Goal: Transaction & Acquisition: Download file/media

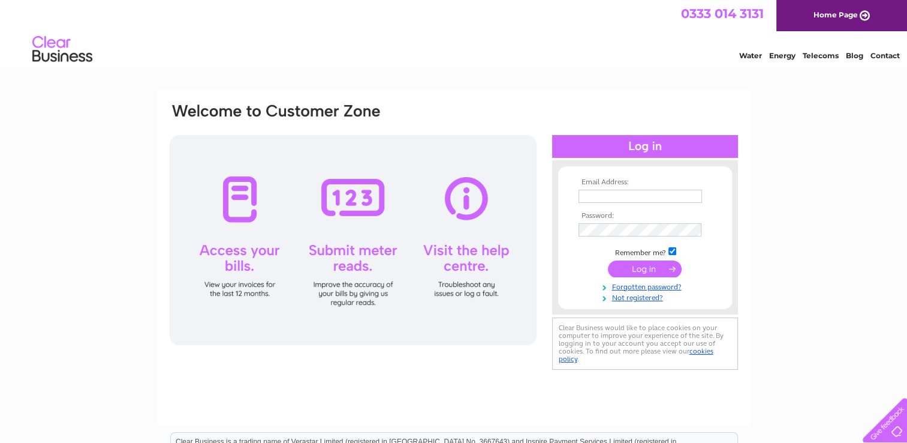
drag, startPoint x: 651, startPoint y: 205, endPoint x: 647, endPoint y: 199, distance: 7.8
click at [647, 199] on tbody "Email Address: Password: Remember me? Forgotten password?" at bounding box center [645, 240] width 139 height 124
click at [647, 199] on input "text" at bounding box center [641, 197] width 125 height 14
type input "[PERSON_NAME][EMAIL_ADDRESS][DOMAIN_NAME]"
click at [621, 267] on input "submit" at bounding box center [645, 268] width 74 height 17
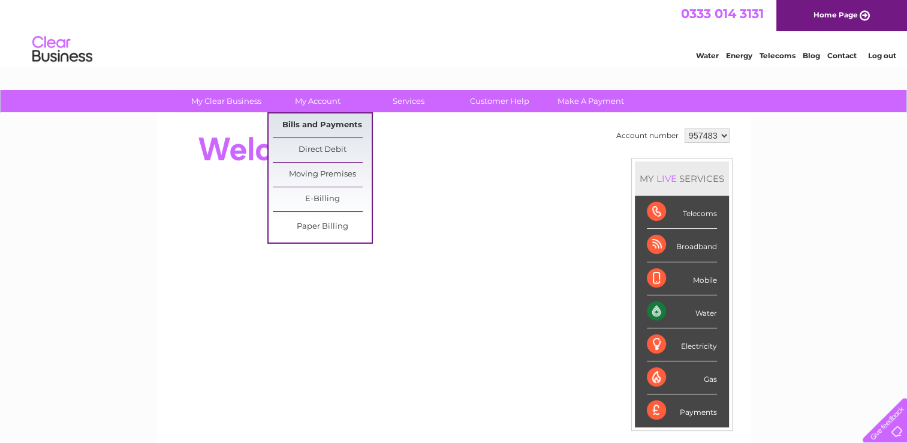
click at [315, 121] on link "Bills and Payments" at bounding box center [322, 125] width 99 height 24
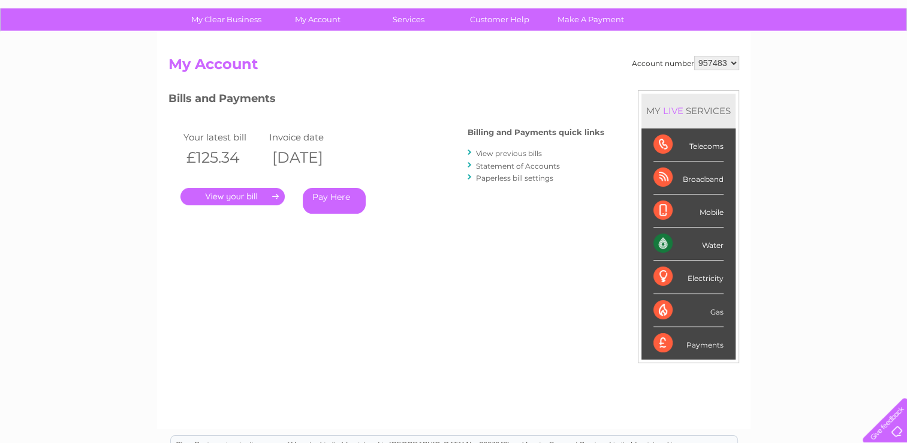
scroll to position [86, 0]
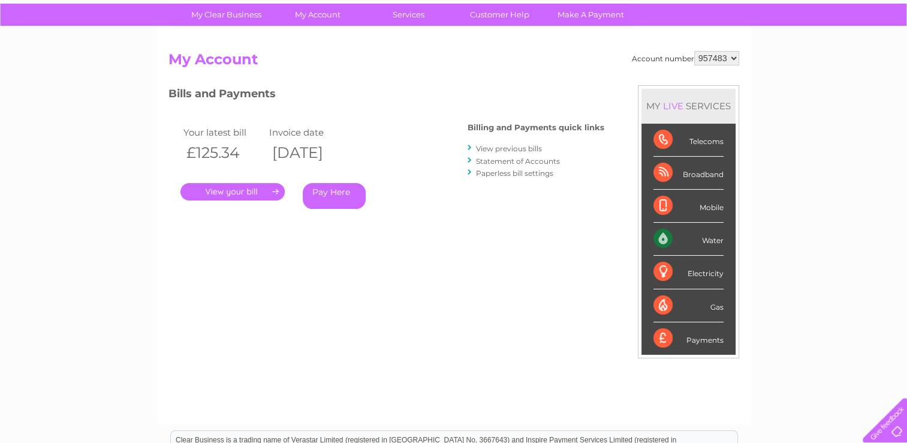
click at [488, 148] on link "View previous bills" at bounding box center [509, 148] width 66 height 9
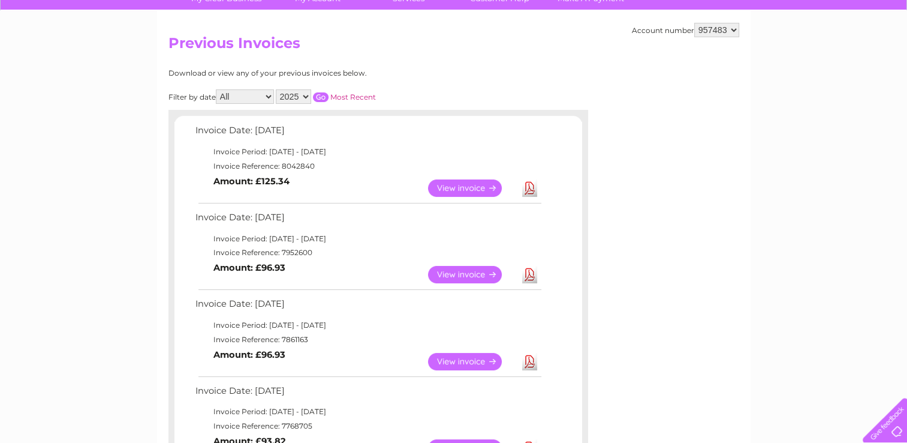
scroll to position [112, 0]
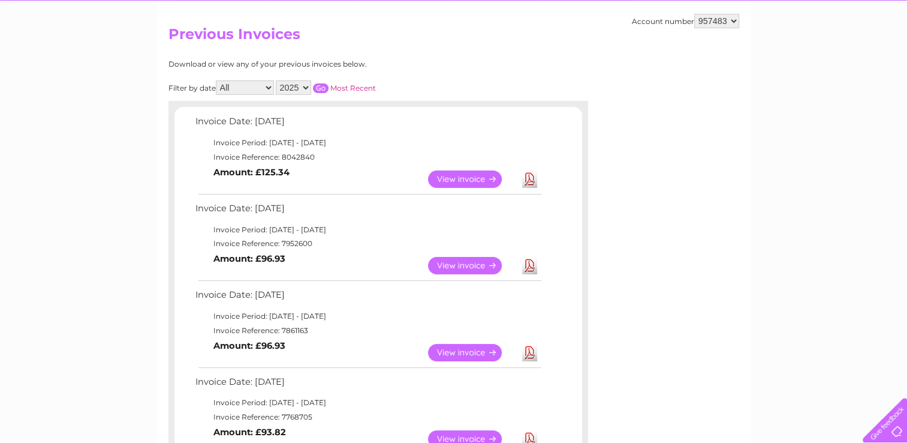
click at [530, 262] on link "Download" at bounding box center [529, 265] width 15 height 17
click at [529, 265] on link "Download" at bounding box center [529, 265] width 15 height 17
click at [531, 181] on link "Download" at bounding box center [529, 178] width 15 height 17
